Goal: Obtain resource: Obtain resource

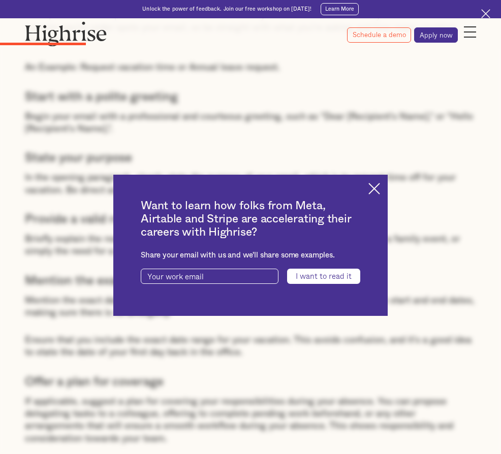
scroll to position [1270, 0]
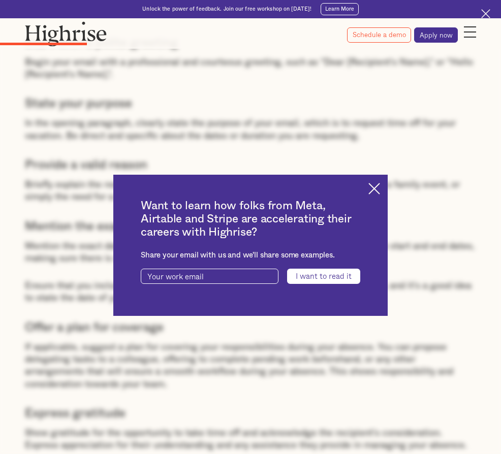
click at [380, 188] on img at bounding box center [374, 189] width 12 height 12
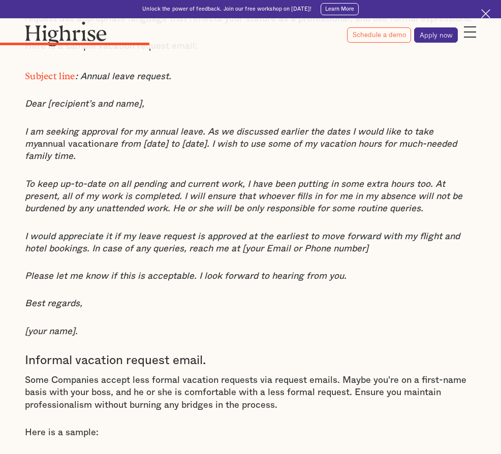
scroll to position [2082, 0]
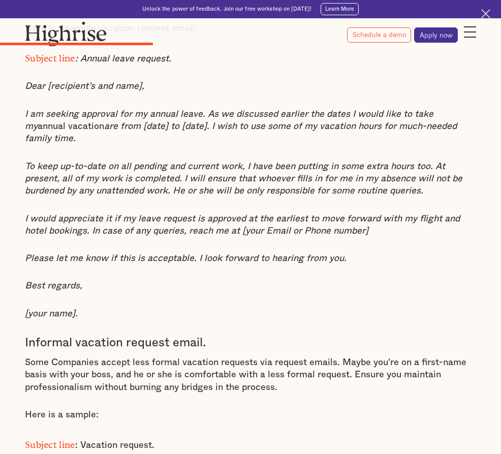
drag, startPoint x: 244, startPoint y: 239, endPoint x: 138, endPoint y: 195, distance: 115.2
copy p "I am seeking approval for my annual leave. As we discussed earlier the dates I …"
click at [141, 236] on em "I would appreciate it if my leave request is approved at the earliest to move f…" at bounding box center [242, 224] width 435 height 21
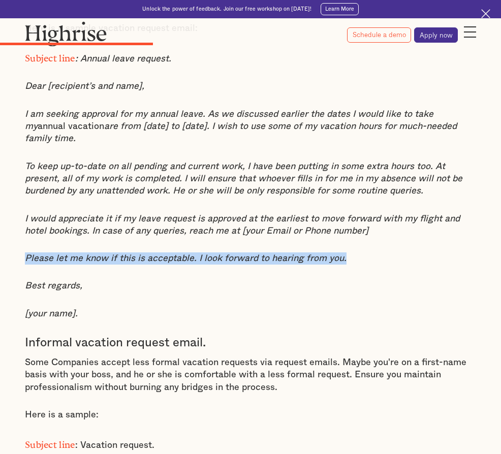
drag, startPoint x: 141, startPoint y: 372, endPoint x: 208, endPoint y: 389, distance: 69.6
click at [208, 265] on p "Please let me know if this is acceptable. I look forward to hearing from you." at bounding box center [250, 258] width 451 height 12
copy em "Please let me know if this is acceptable. I look forward to hearing from you."
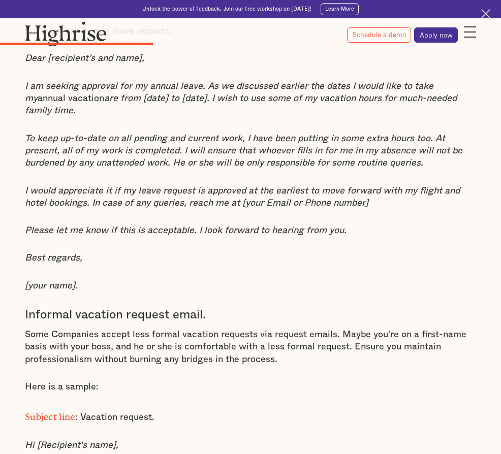
scroll to position [2133, 0]
